Goal: Find specific page/section: Find specific page/section

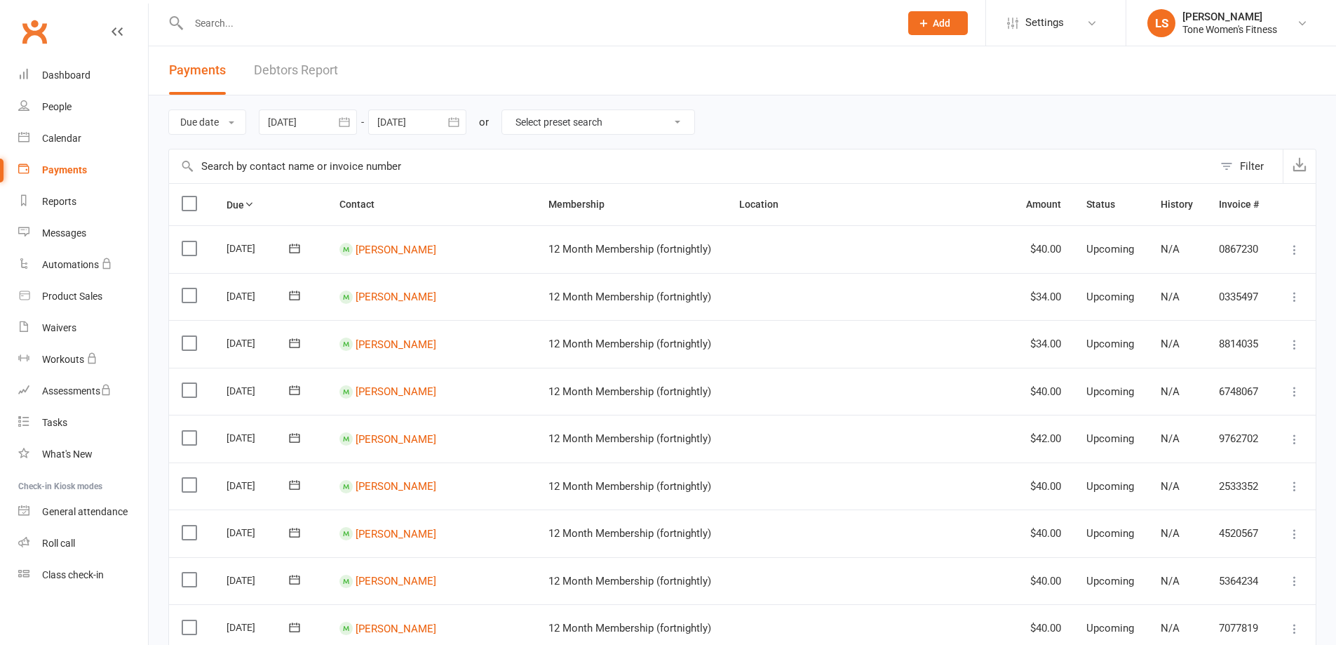
click at [260, 12] on div at bounding box center [529, 23] width 722 height 46
click at [251, 24] on input "text" at bounding box center [537, 23] width 706 height 20
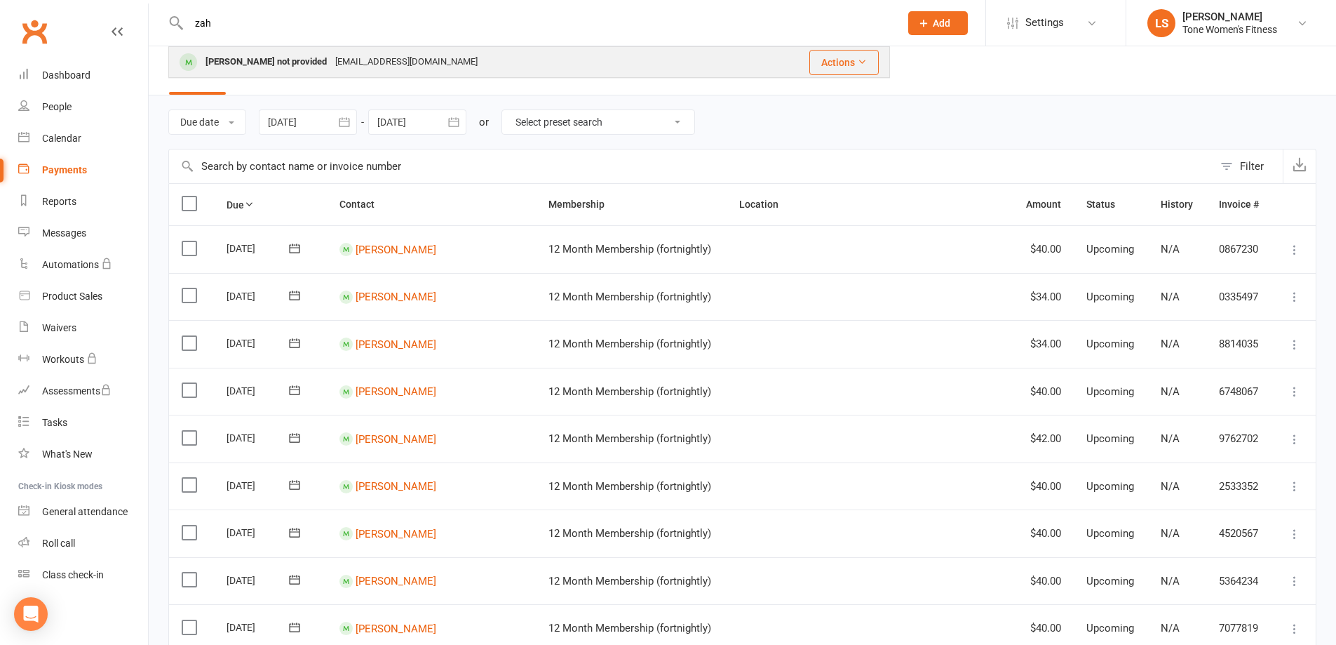
type input "zah"
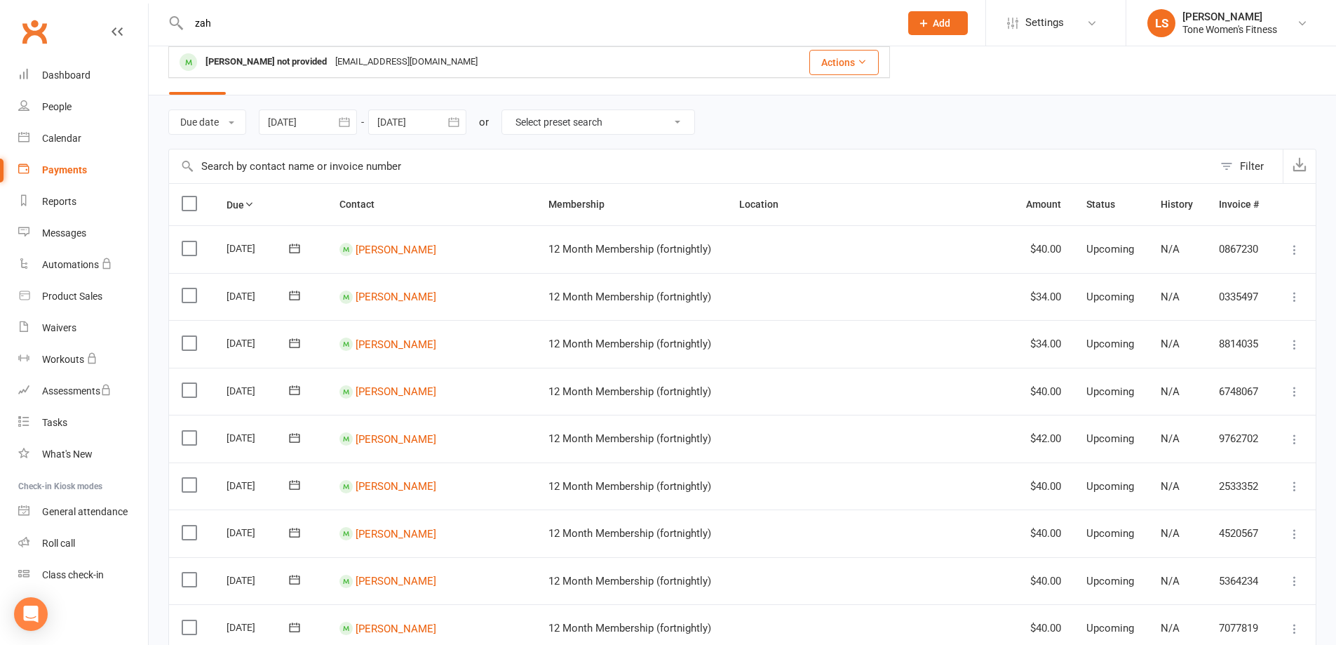
click at [221, 58] on div "[PERSON_NAME] not provided" at bounding box center [266, 62] width 130 height 20
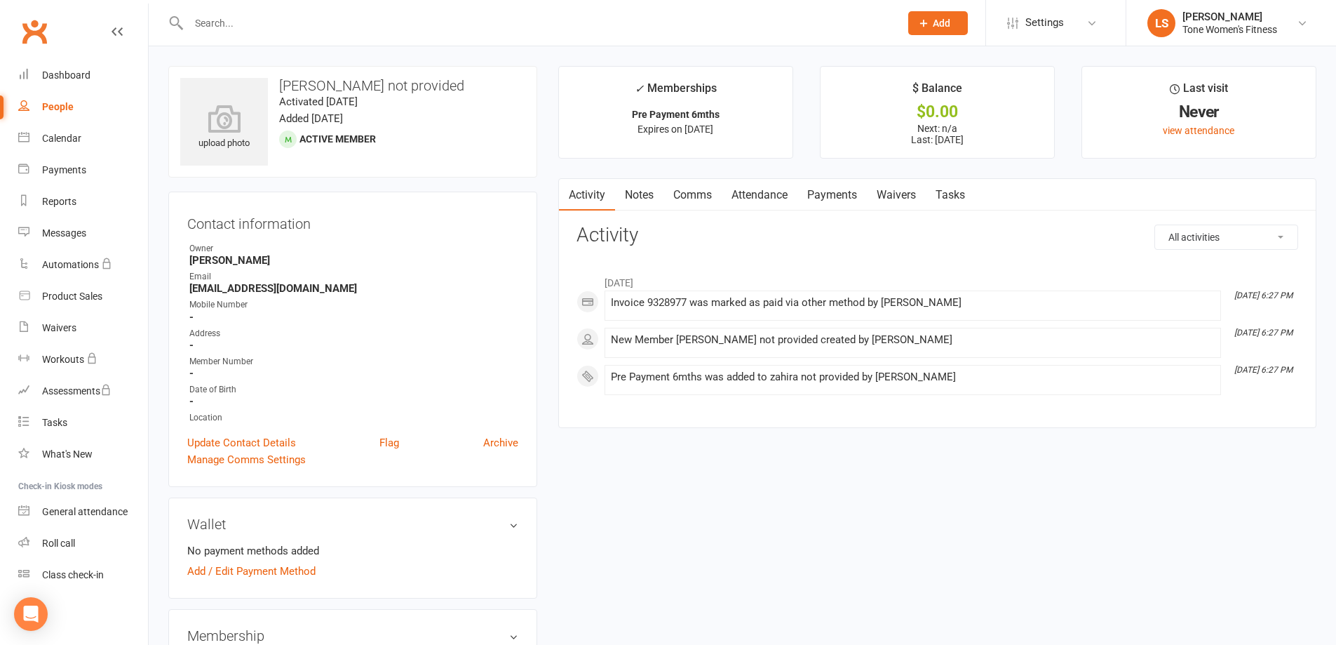
click at [228, 27] on input "text" at bounding box center [537, 23] width 706 height 20
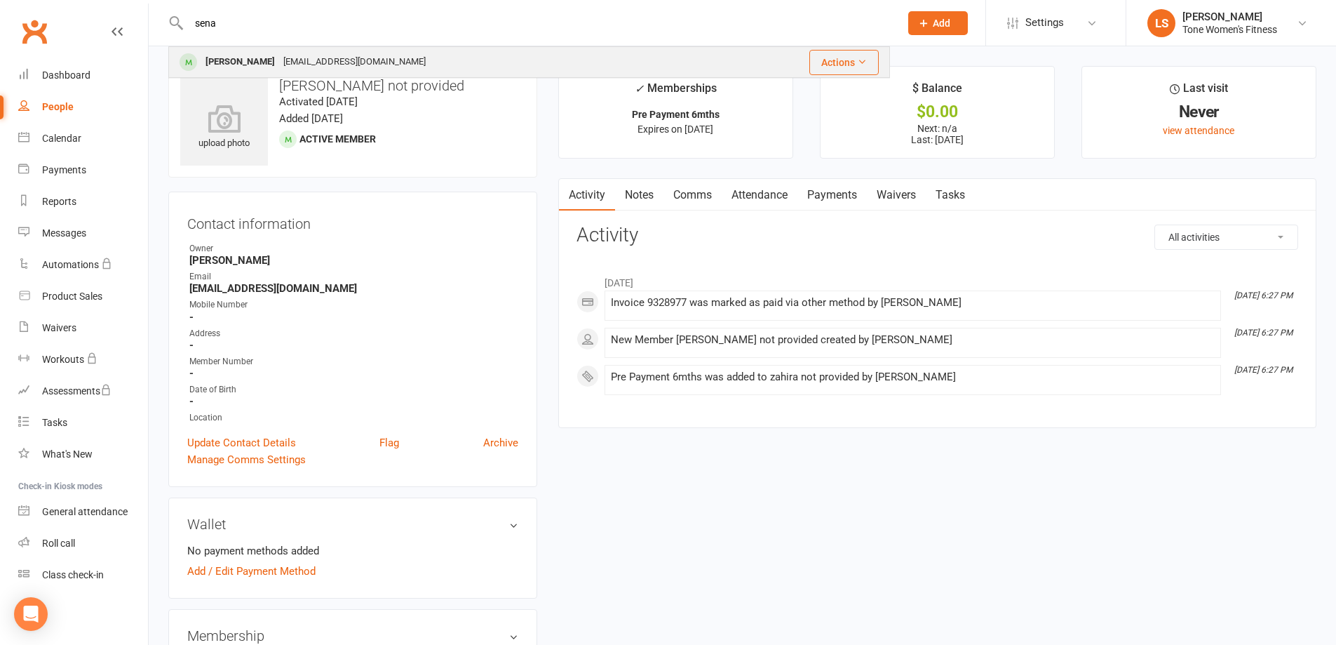
type input "sena"
click at [224, 62] on div "[PERSON_NAME]" at bounding box center [240, 62] width 78 height 20
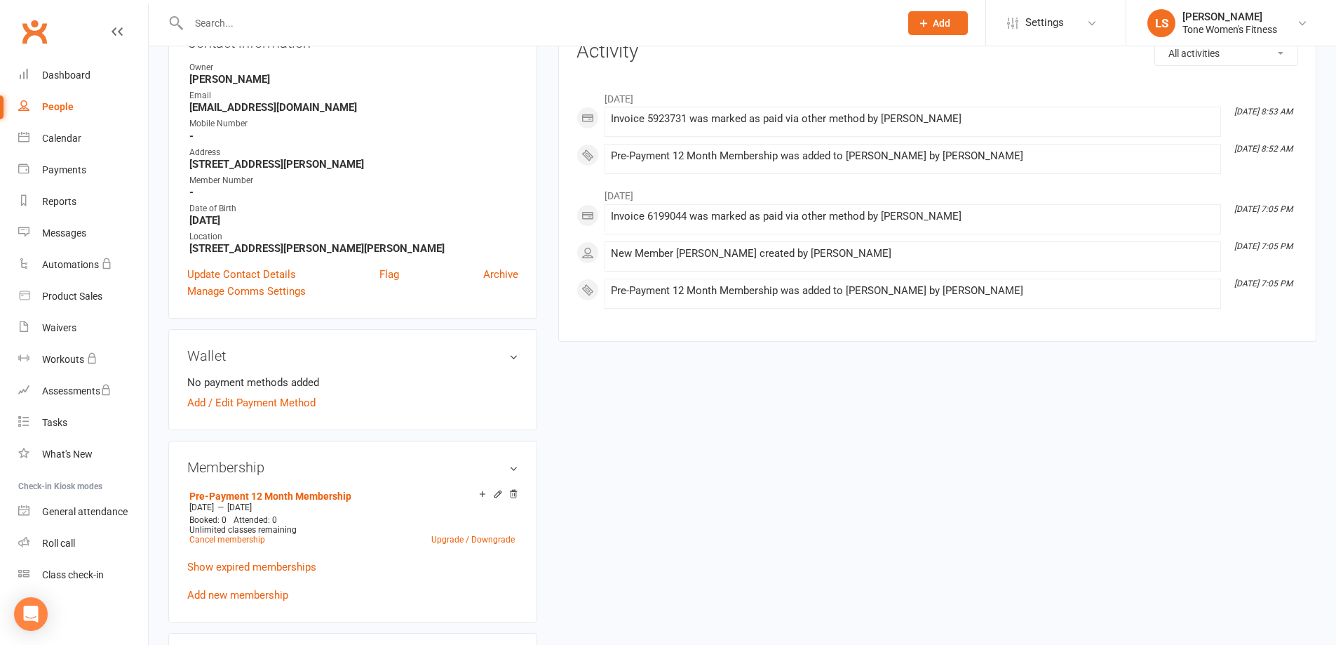
scroll to position [186, 0]
